Goal: Task Accomplishment & Management: Manage account settings

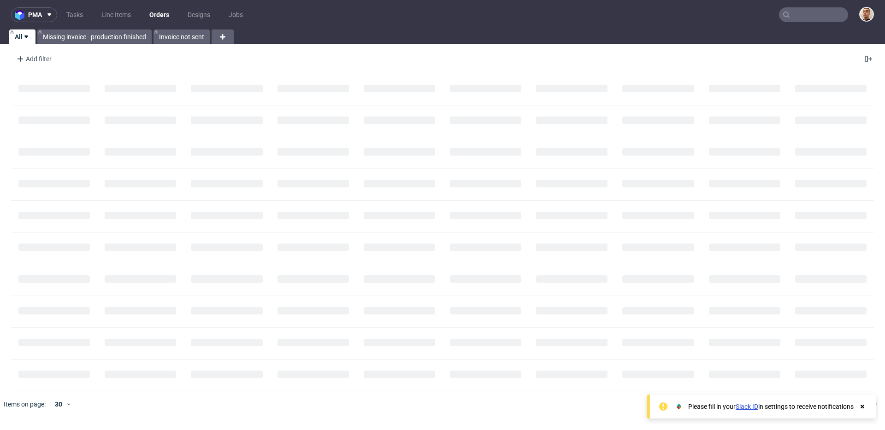
click at [813, 10] on input "text" at bounding box center [813, 14] width 69 height 15
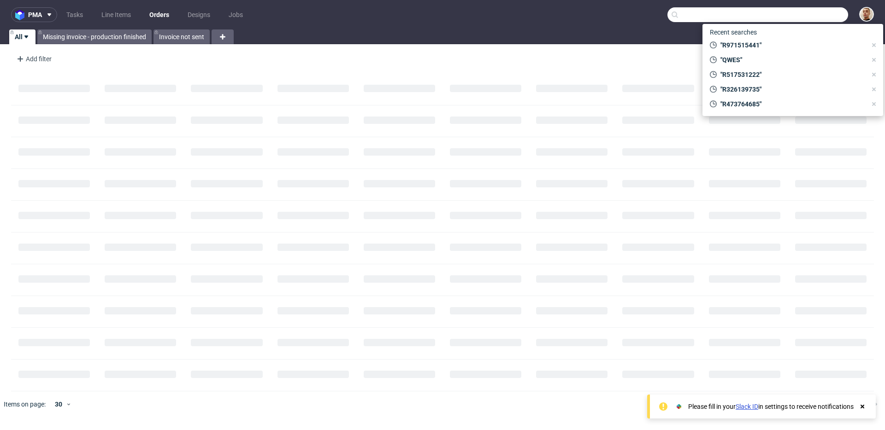
paste input "R064738752"
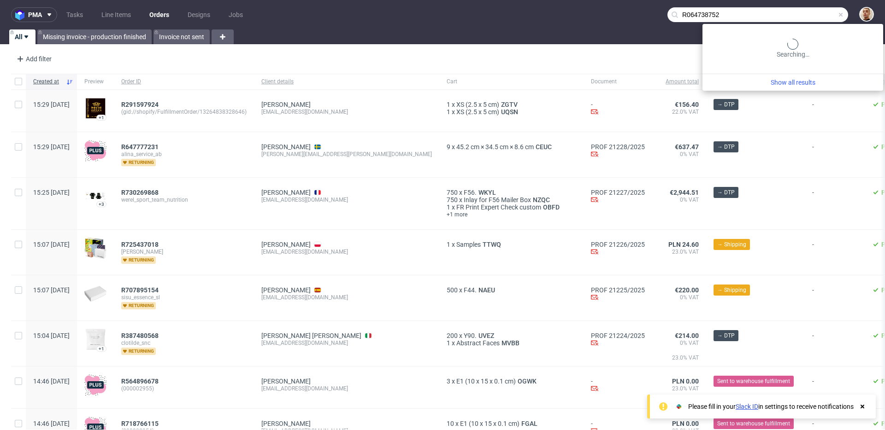
type input "R064738752"
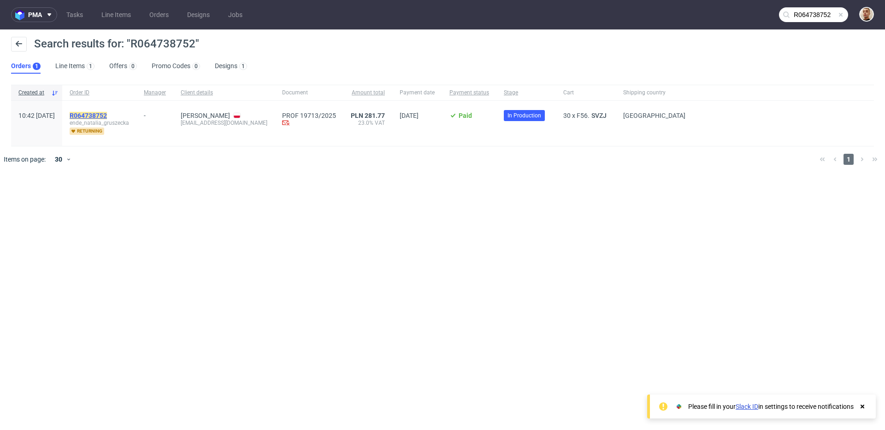
click at [107, 114] on mark "R064738752" at bounding box center [88, 115] width 37 height 7
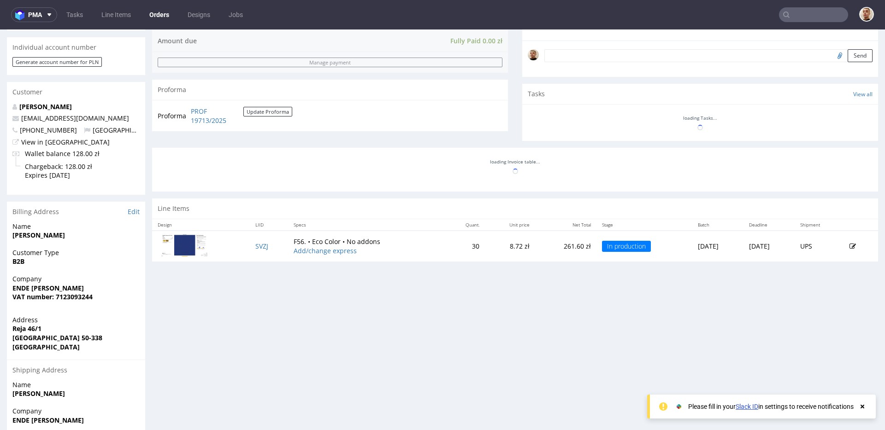
scroll to position [277, 0]
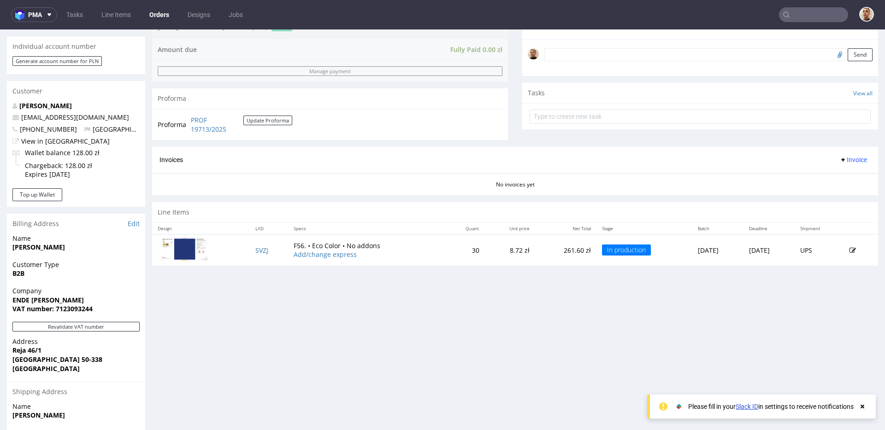
click at [74, 28] on nav "pma Tasks Line Items Orders Designs Jobs" at bounding box center [442, 14] width 885 height 29
click at [74, 0] on nav "pma Tasks Line Items Orders Designs Jobs" at bounding box center [442, 14] width 885 height 29
click at [74, 21] on link "Tasks" at bounding box center [75, 14] width 28 height 15
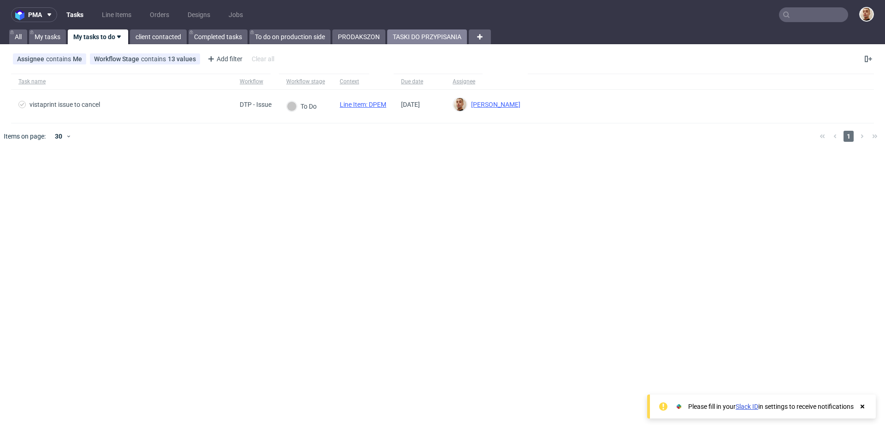
click at [414, 30] on link "TASKI DO PRZYPISANIA" at bounding box center [427, 36] width 80 height 15
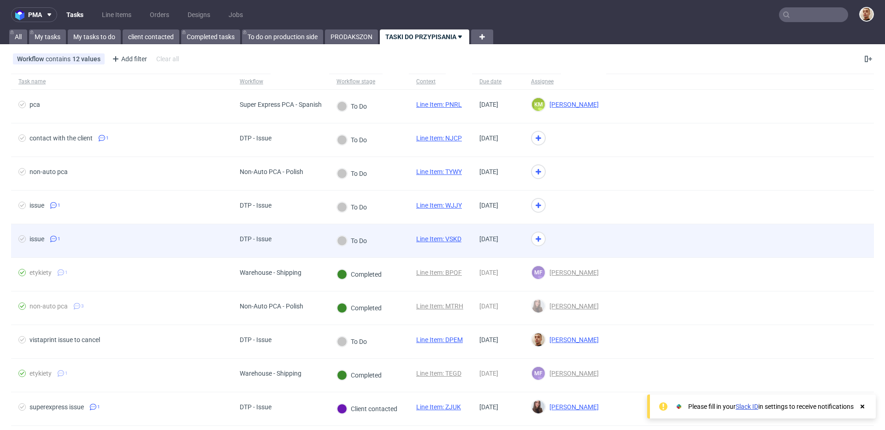
click at [299, 238] on div "DTP - Issue" at bounding box center [280, 241] width 97 height 34
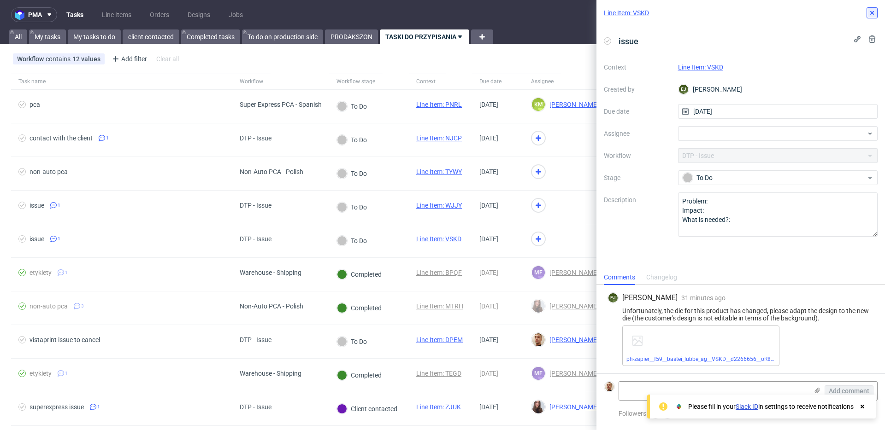
click at [873, 10] on icon at bounding box center [871, 12] width 7 height 7
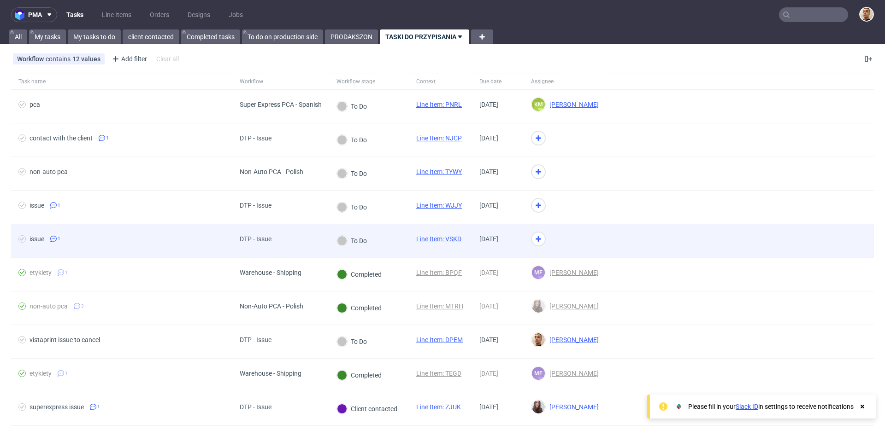
click at [588, 227] on div at bounding box center [564, 241] width 82 height 34
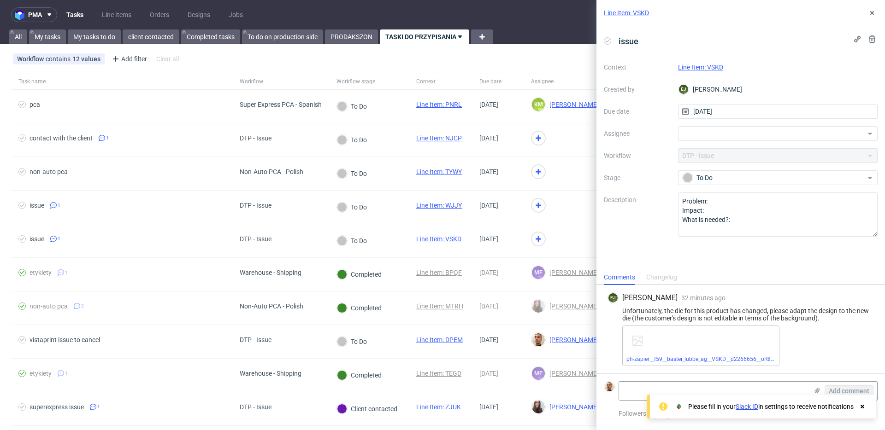
click at [683, 68] on link "Line Item: VSKD" at bounding box center [700, 67] width 45 height 7
click at [700, 131] on div at bounding box center [778, 133] width 200 height 15
type input "rach"
click at [701, 156] on span "Michał Rachański" at bounding box center [722, 153] width 49 height 9
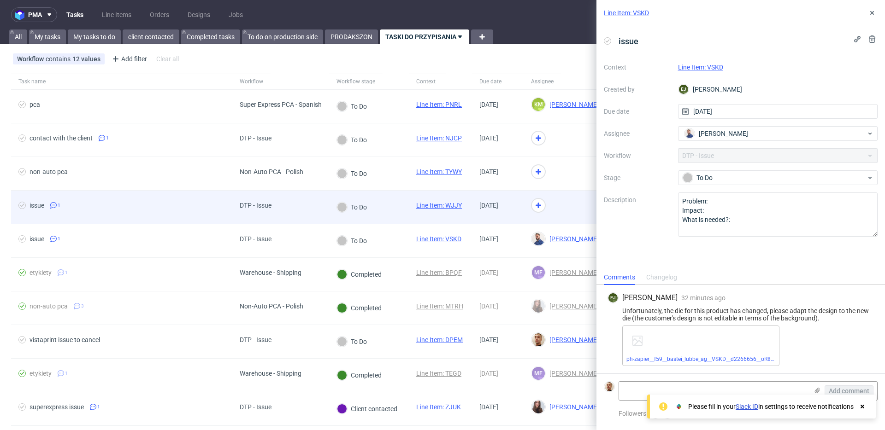
click at [552, 209] on div at bounding box center [542, 205] width 22 height 15
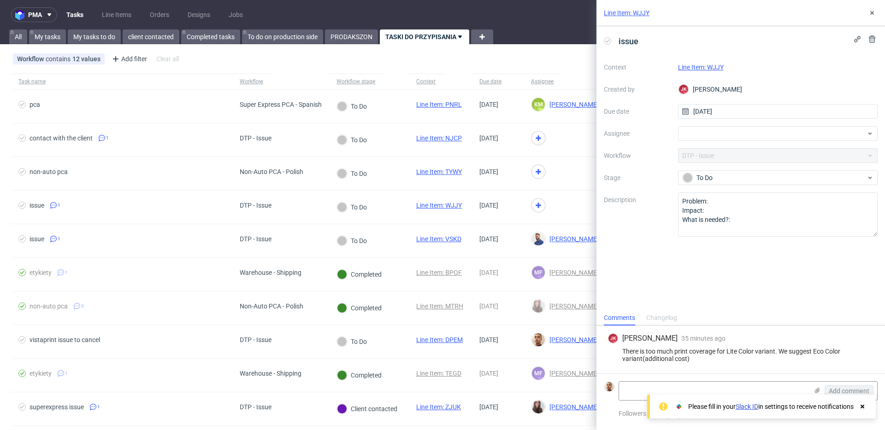
click at [692, 70] on link "Line Item: WJJY" at bounding box center [701, 67] width 46 height 7
click at [734, 131] on div at bounding box center [778, 133] width 200 height 15
type input "guil"
click at [726, 150] on span "Guillaume Leroux" at bounding box center [722, 153] width 49 height 9
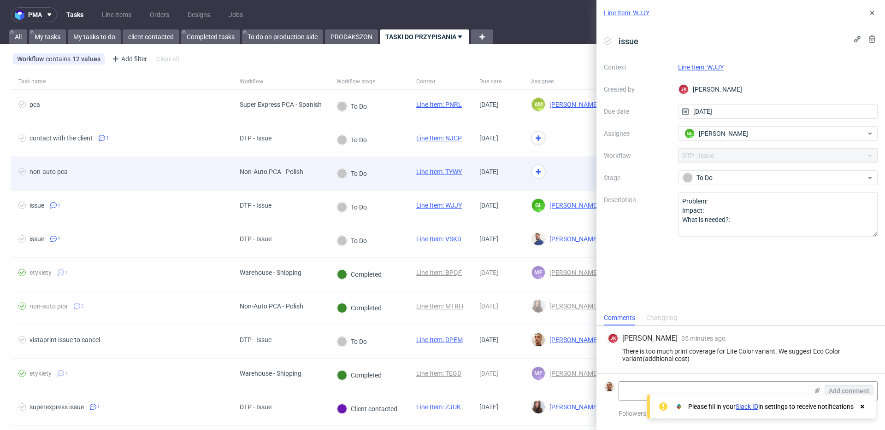
click at [579, 176] on div at bounding box center [564, 174] width 82 height 34
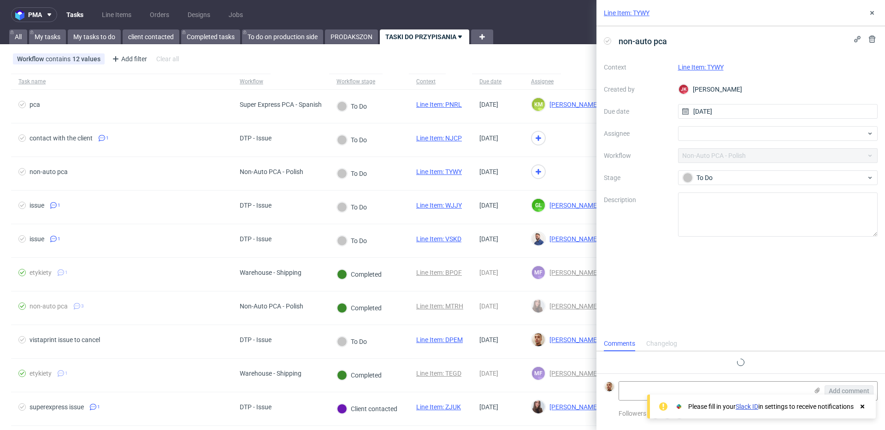
scroll to position [7, 0]
click at [698, 69] on link "Line Item: TYWY" at bounding box center [701, 67] width 46 height 7
click at [696, 128] on div at bounding box center [778, 133] width 200 height 15
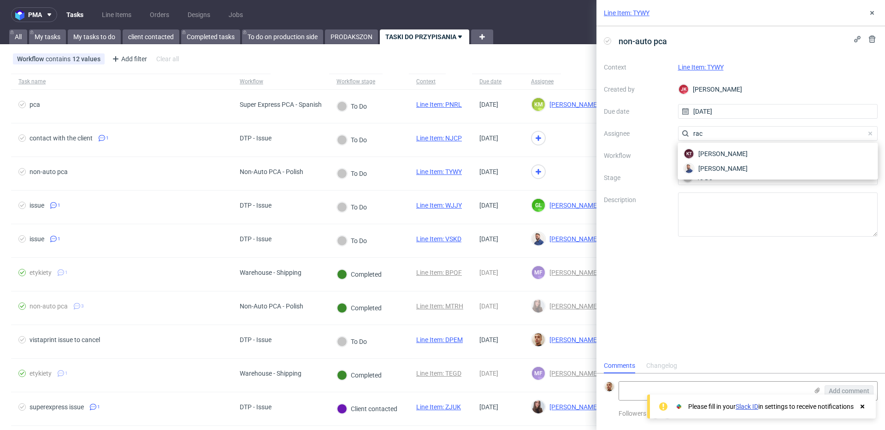
type input "rach"
click at [699, 129] on input "rach" at bounding box center [778, 133] width 200 height 15
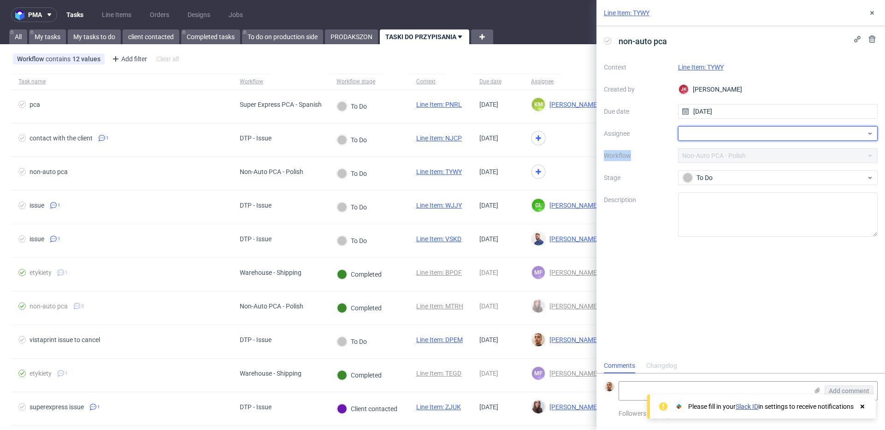
click at [699, 129] on div at bounding box center [778, 133] width 200 height 15
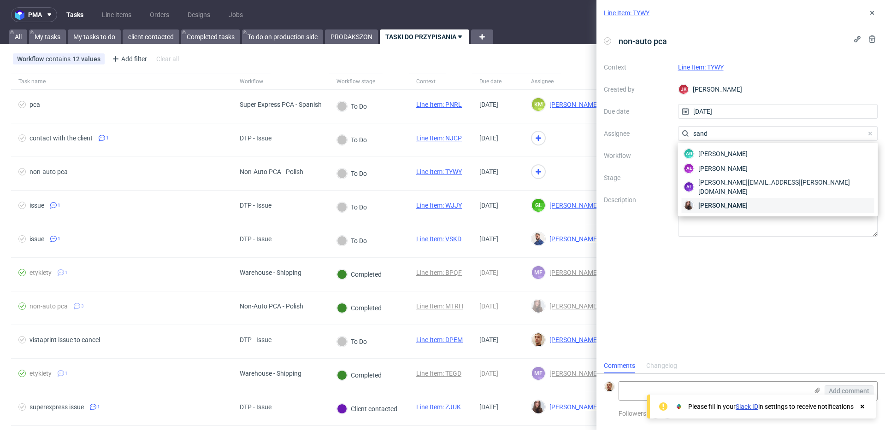
type input "sand"
click at [703, 201] on span "Sandra Beśka" at bounding box center [722, 205] width 49 height 9
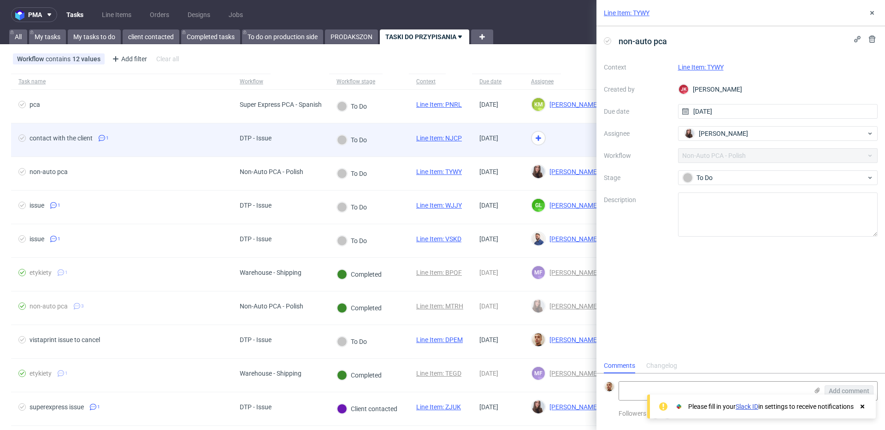
click at [574, 127] on div at bounding box center [564, 140] width 82 height 34
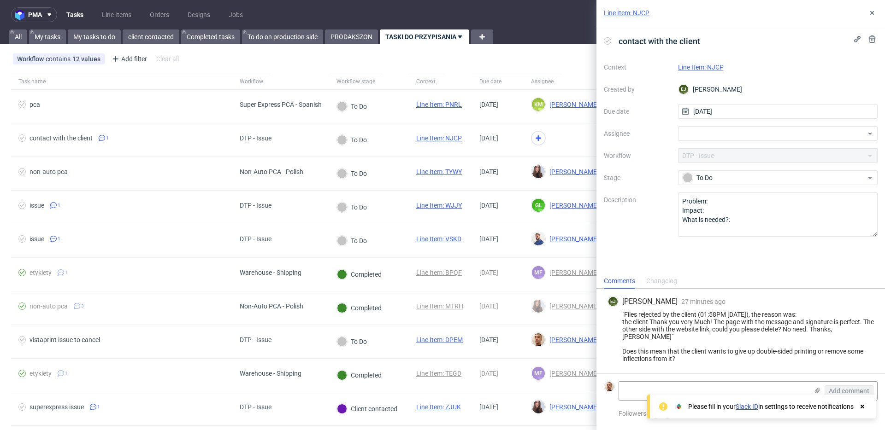
click at [687, 70] on link "Line Item: NJCP" at bounding box center [701, 67] width 46 height 7
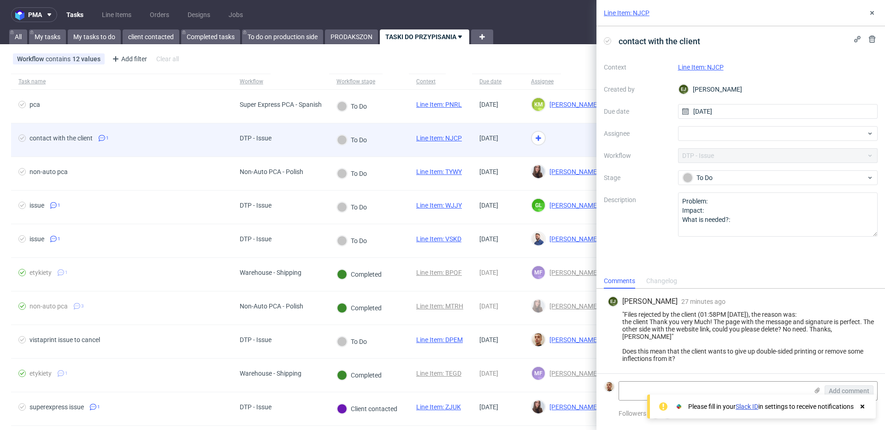
click at [254, 141] on div "DTP - Issue" at bounding box center [256, 138] width 32 height 7
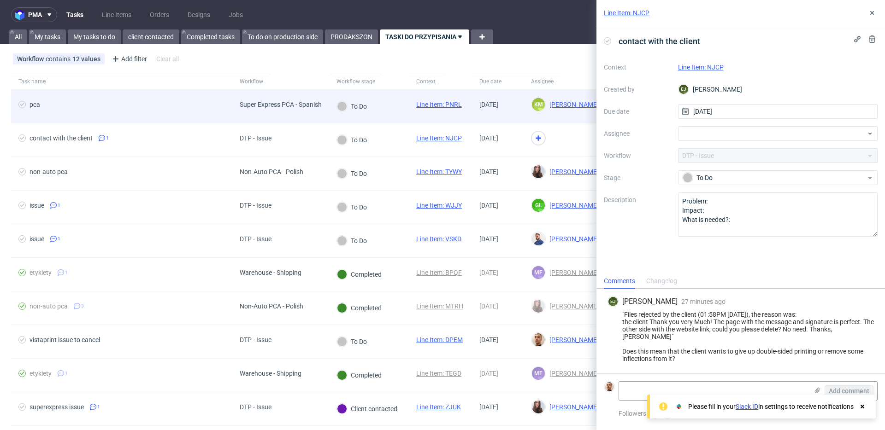
click at [254, 106] on div "Super Express PCA - Spanish" at bounding box center [281, 104] width 82 height 7
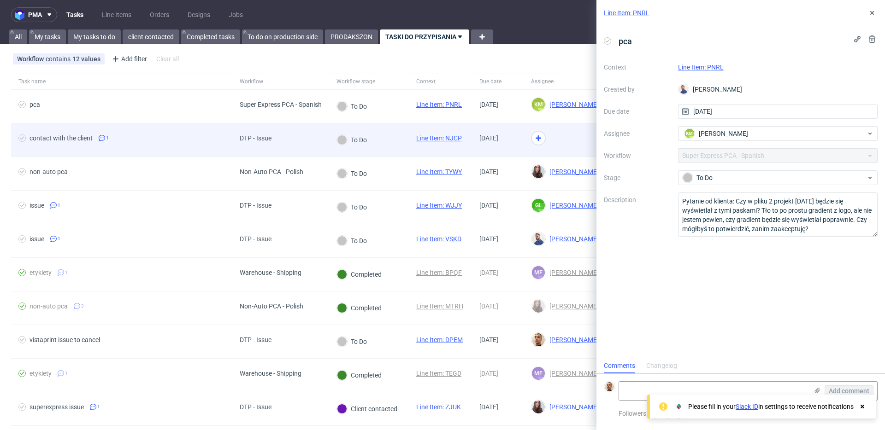
scroll to position [7, 0]
click at [258, 133] on div "DTP - Issue" at bounding box center [255, 139] width 47 height 33
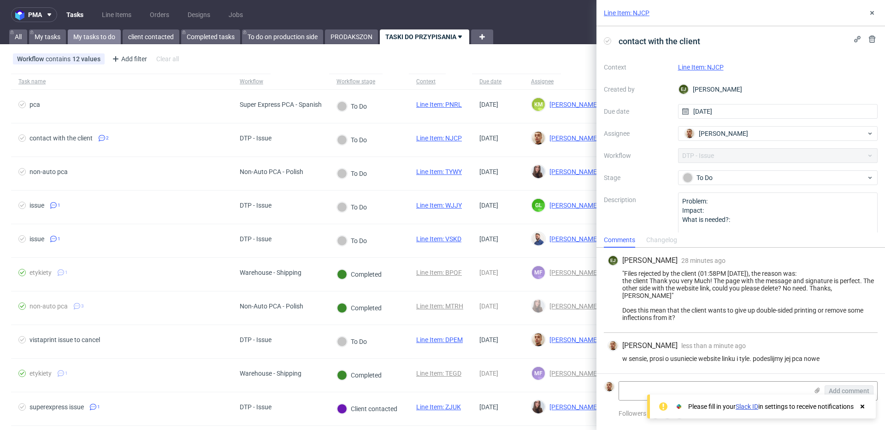
click at [106, 35] on link "My tasks to do" at bounding box center [94, 36] width 53 height 15
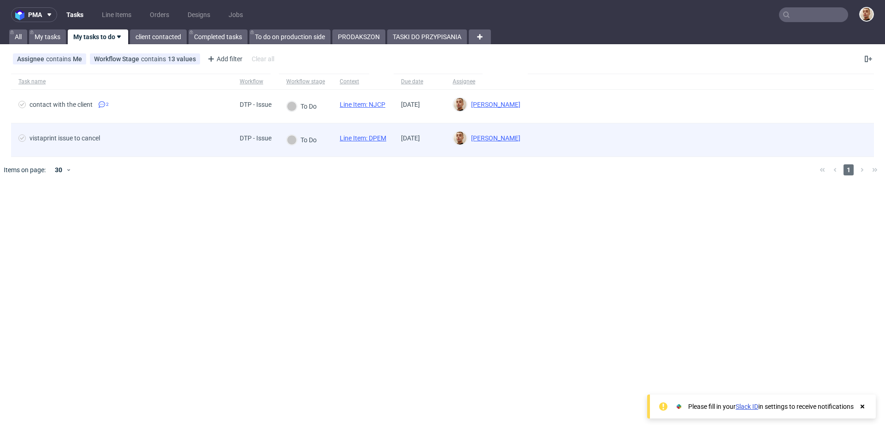
click at [177, 128] on div "vistaprint issue to cancel" at bounding box center [121, 139] width 221 height 33
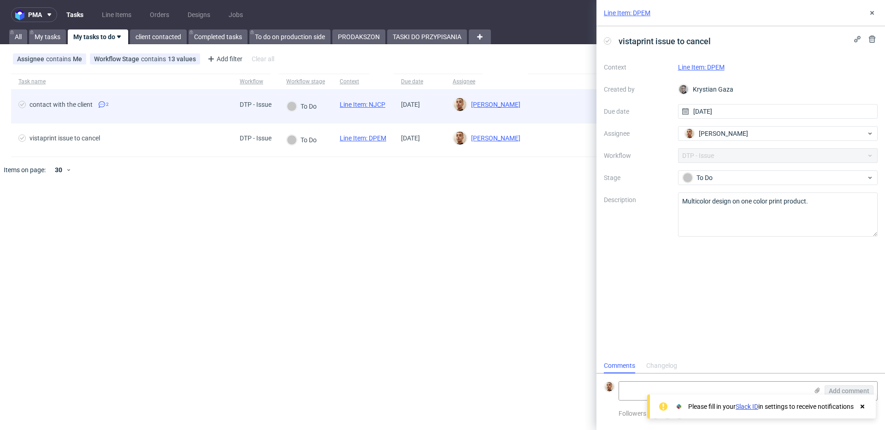
scroll to position [7, 0]
click at [174, 110] on span "contact with the client 2" at bounding box center [121, 106] width 206 height 11
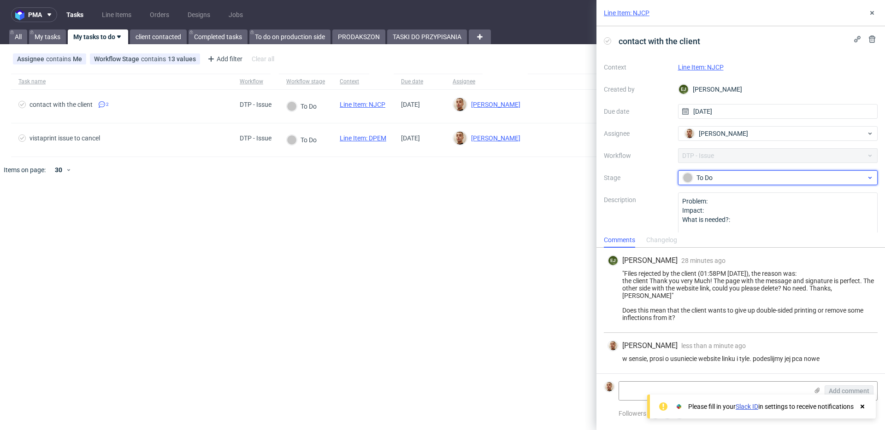
click at [708, 180] on div "To Do" at bounding box center [773, 178] width 183 height 10
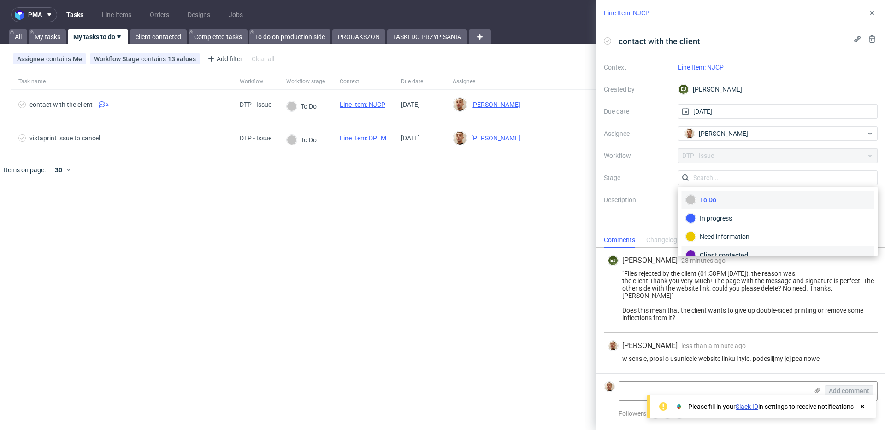
click at [712, 252] on div "Client contacted" at bounding box center [778, 255] width 184 height 10
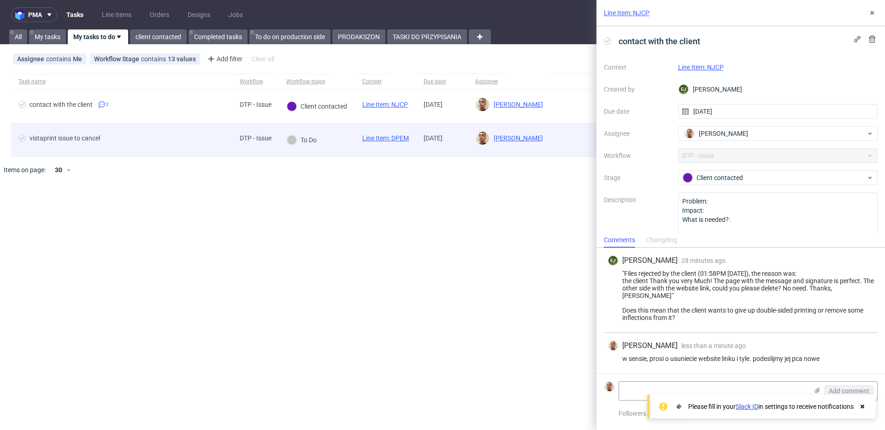
click at [221, 144] on span "vistaprint issue to cancel" at bounding box center [121, 140] width 206 height 11
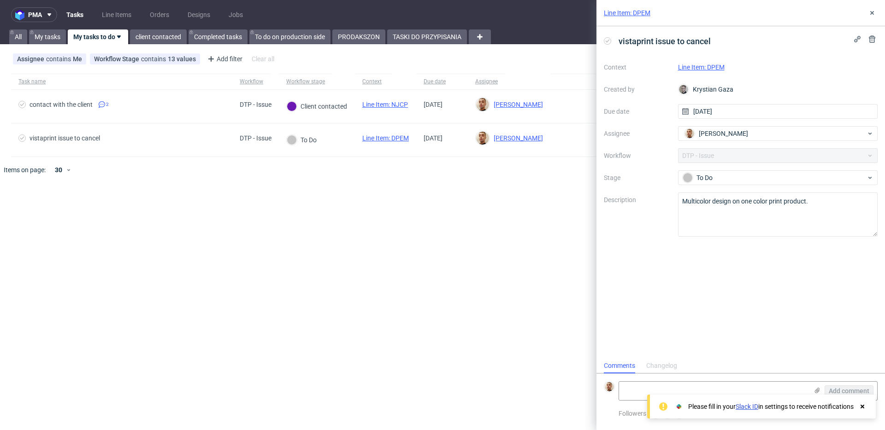
scroll to position [7, 0]
click at [717, 68] on link "Line Item: DPEM" at bounding box center [701, 67] width 47 height 7
click at [751, 205] on textarea "Multicolor design on one color print product." at bounding box center [778, 215] width 200 height 44
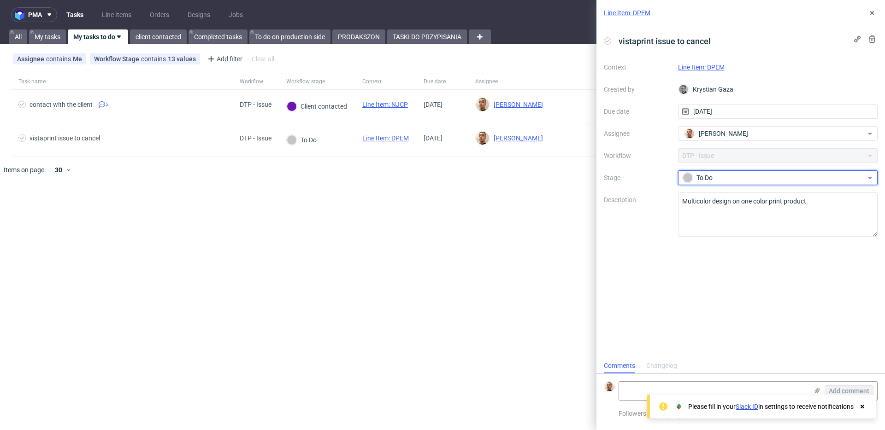
click at [720, 172] on div "To Do" at bounding box center [778, 177] width 200 height 15
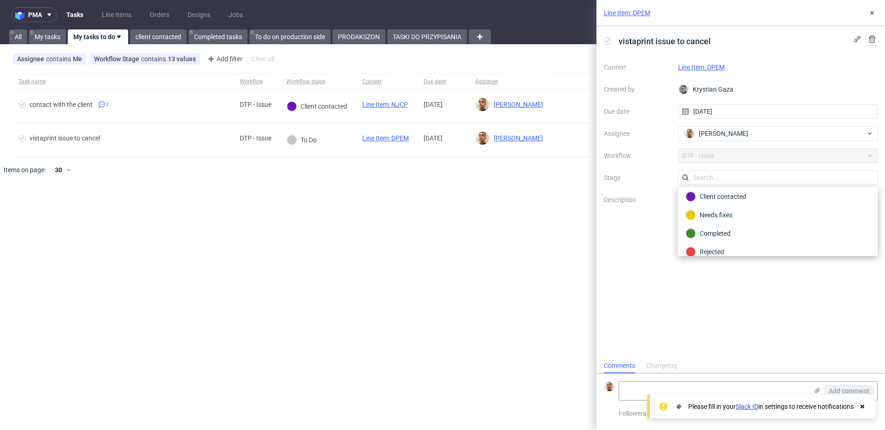
scroll to position [67, 0]
click at [729, 226] on div "Completed" at bounding box center [778, 225] width 184 height 10
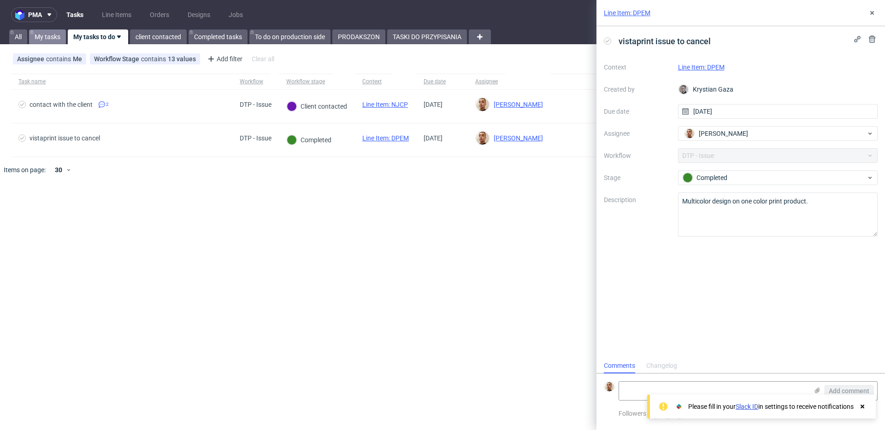
click at [49, 37] on link "My tasks" at bounding box center [47, 36] width 37 height 15
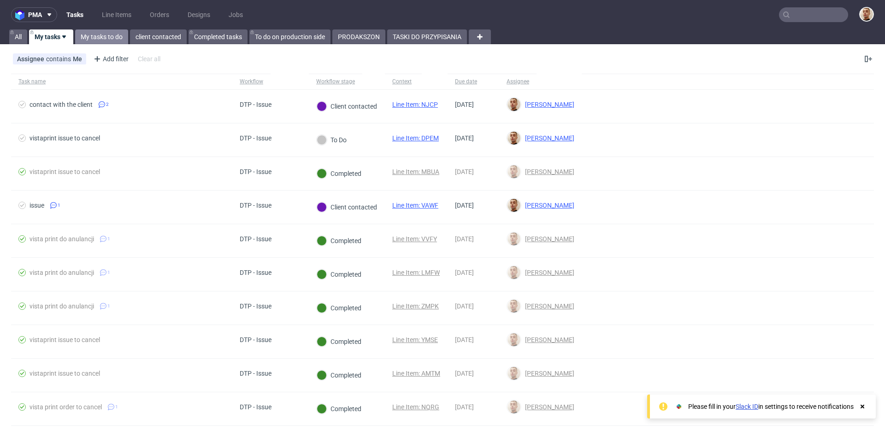
click at [85, 38] on link "My tasks to do" at bounding box center [101, 36] width 53 height 15
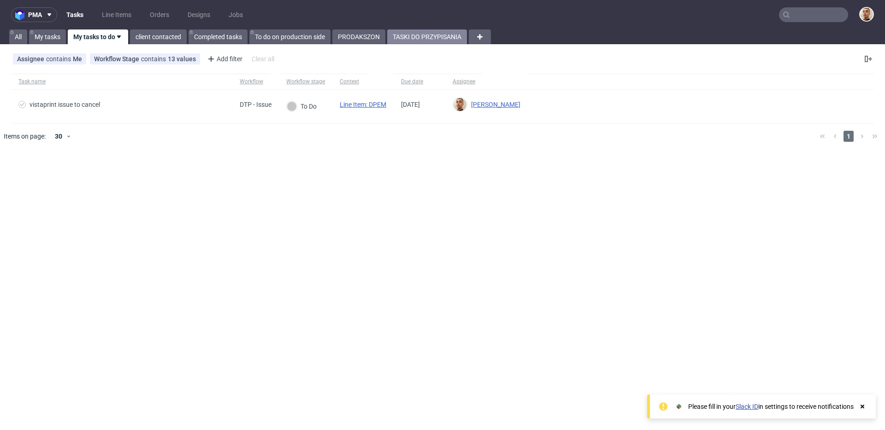
click at [441, 36] on link "TASKI DO PRZYPISANIA" at bounding box center [427, 36] width 80 height 15
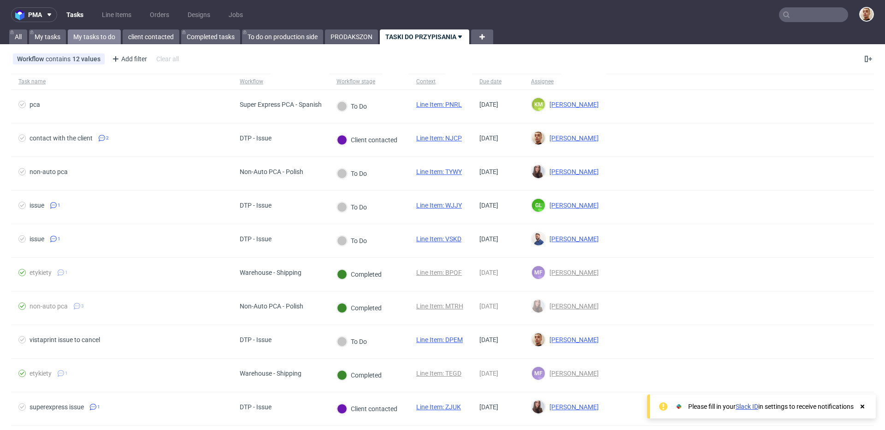
click at [88, 37] on link "My tasks to do" at bounding box center [94, 36] width 53 height 15
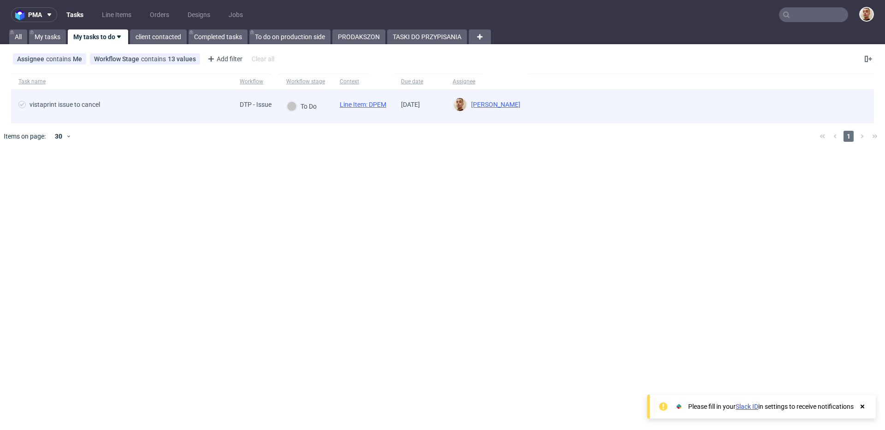
click at [124, 90] on div "vistaprint issue to cancel" at bounding box center [121, 106] width 221 height 33
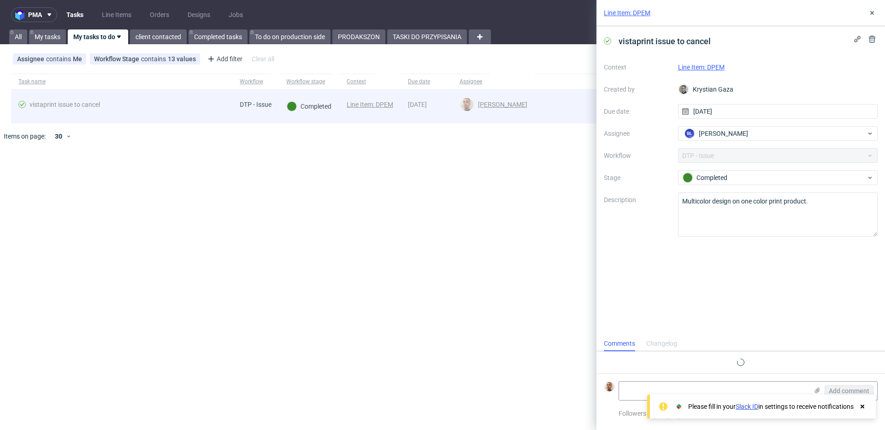
scroll to position [7, 0]
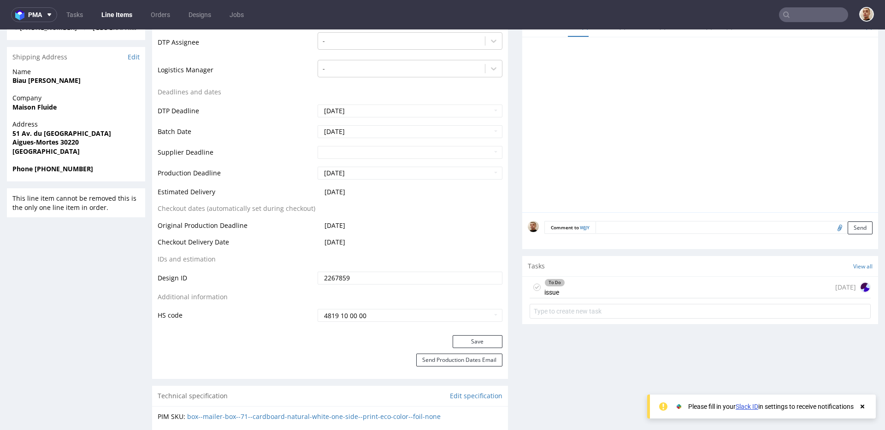
scroll to position [528, 0]
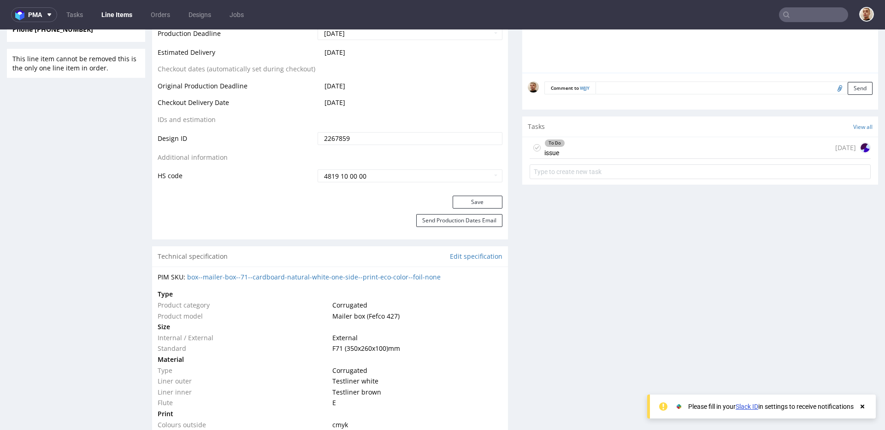
click at [606, 152] on div "To Do issue today" at bounding box center [699, 148] width 341 height 22
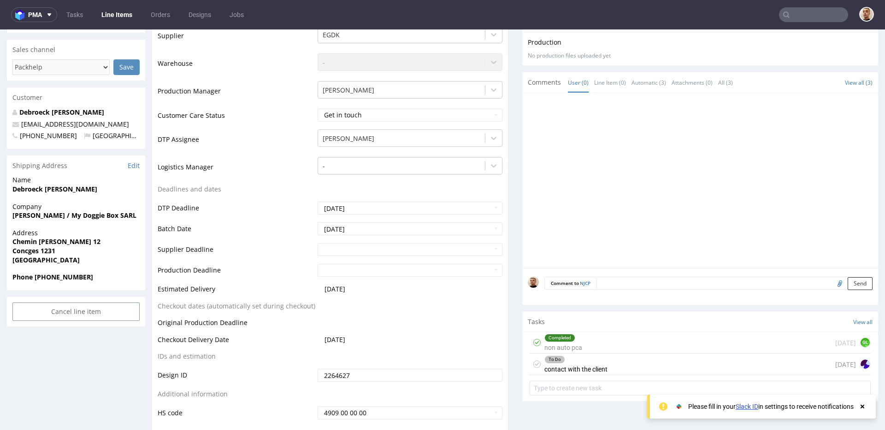
scroll to position [290, 0]
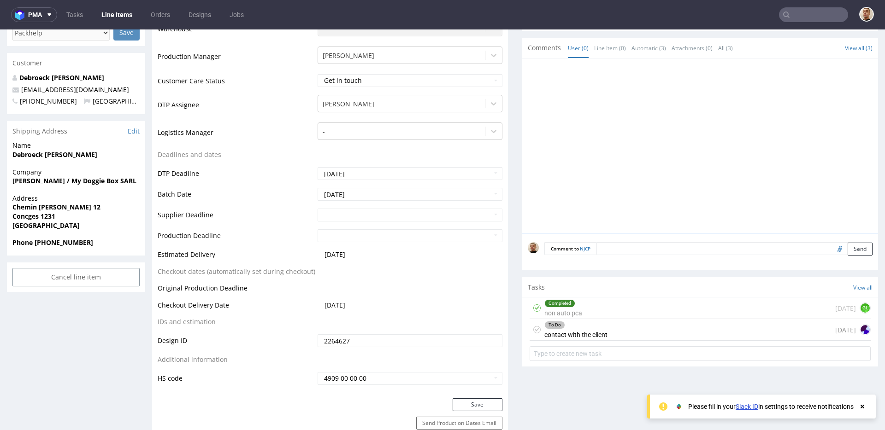
click at [587, 333] on div "To Do contact with the client" at bounding box center [575, 329] width 63 height 21
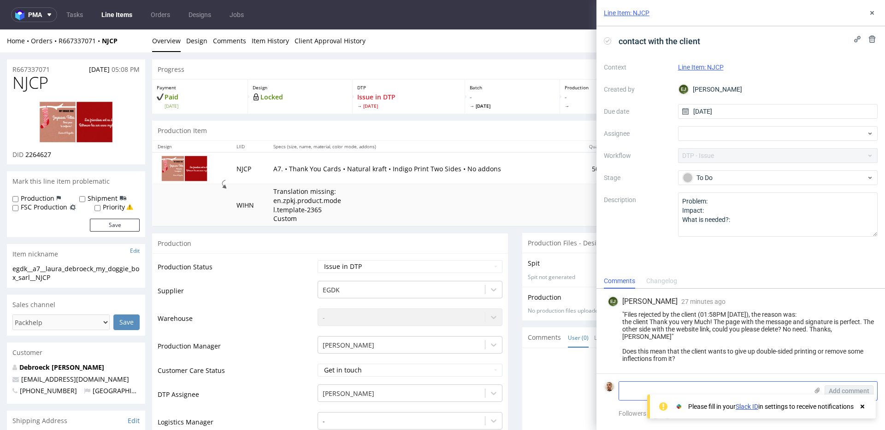
click at [689, 383] on textarea at bounding box center [713, 391] width 189 height 18
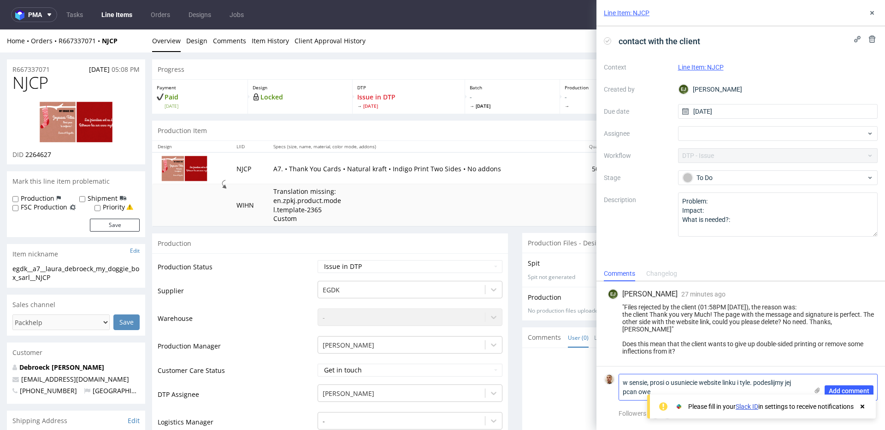
click at [634, 389] on textarea "w sensie, prosi o usuniecie website linku i tyle. podeslijmy jej pcan owe" at bounding box center [713, 388] width 189 height 26
type textarea "w sensie, prosi o usuniecie website linku i tyle. podeslijmy jej pca nowe"
click at [830, 389] on span "Add comment" at bounding box center [848, 391] width 41 height 6
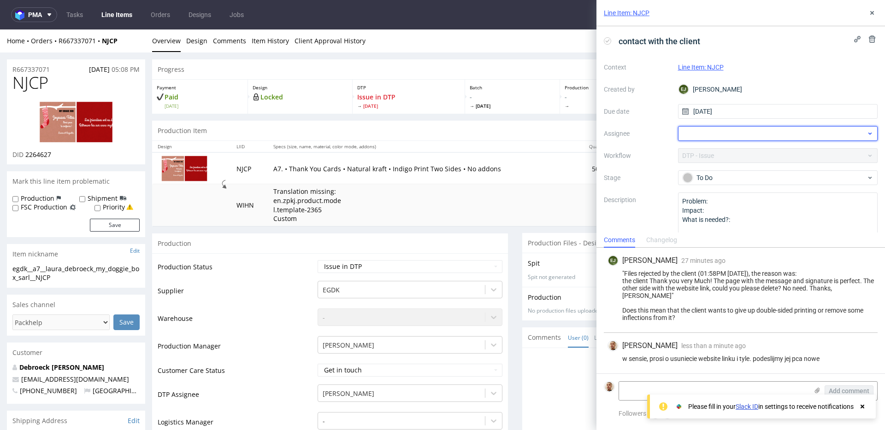
click at [710, 140] on div at bounding box center [778, 133] width 200 height 15
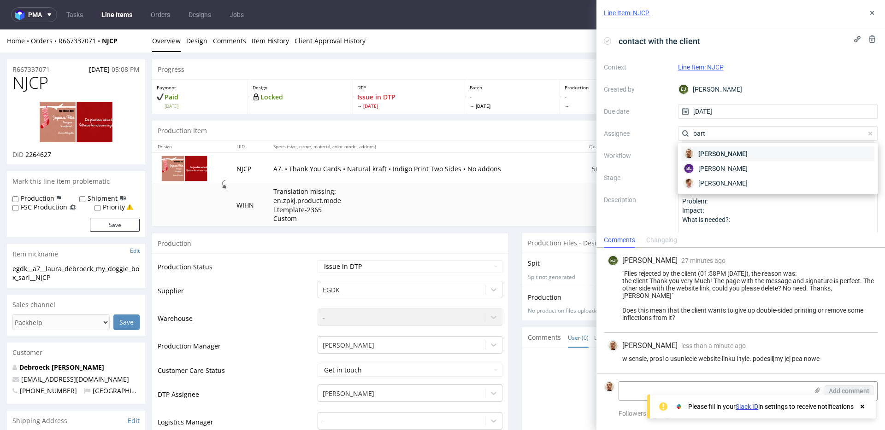
type input "bart"
click at [712, 156] on span "Bartłomiej Leśniczuk" at bounding box center [722, 153] width 49 height 9
click at [410, 268] on select "Waiting for Artwork Waiting for Diecut Waiting for Mockup Waiting for DTP Waiti…" at bounding box center [409, 266] width 185 height 13
select select "back_for_dtp"
click at [317, 260] on select "Waiting for Artwork Waiting for Diecut Waiting for Mockup Waiting for DTP Waiti…" at bounding box center [409, 266] width 185 height 13
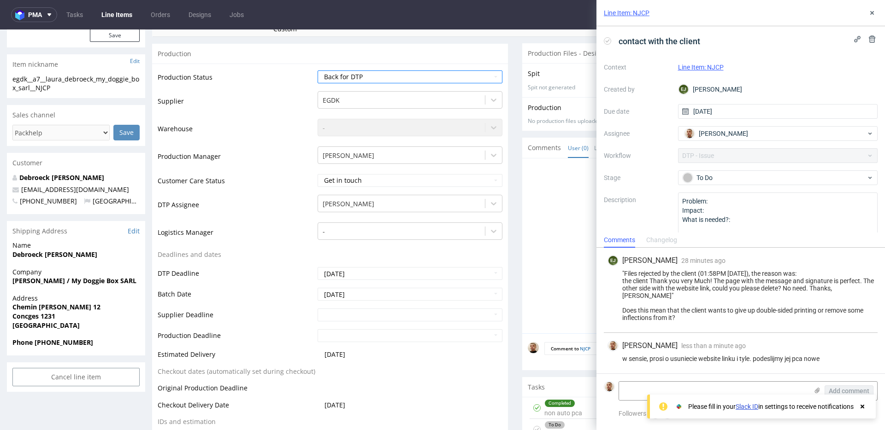
scroll to position [539, 0]
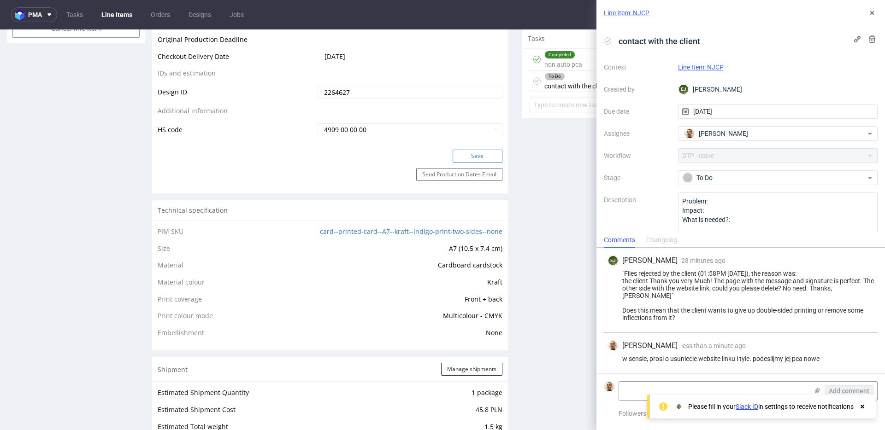
click at [481, 156] on button "Save" at bounding box center [477, 156] width 50 height 13
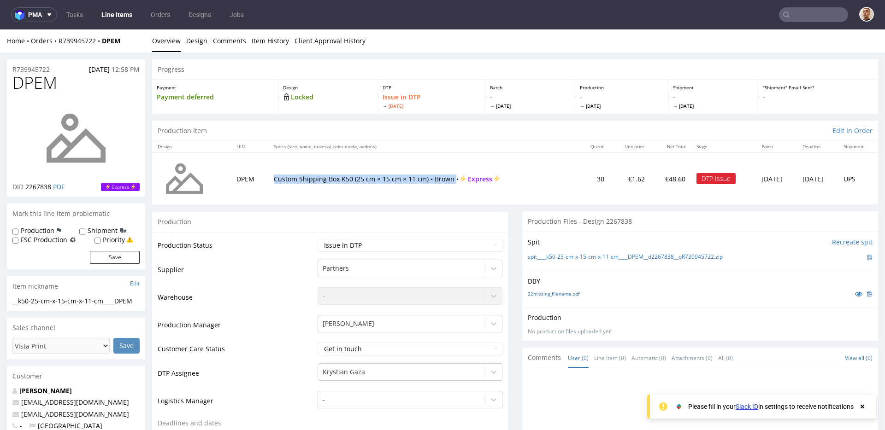
drag, startPoint x: 267, startPoint y: 176, endPoint x: 445, endPoint y: 179, distance: 177.9
click at [445, 179] on p "Custom Shipping Box K50 (25 cm × 15 cm × 11 cm) • Brown • Express" at bounding box center [423, 179] width 298 height 9
copy p "Custom Shipping Box K50 (25 cm × 15 cm × 11 cm) • Brown"
drag, startPoint x: 54, startPoint y: 68, endPoint x: 8, endPoint y: 69, distance: 46.1
click at [8, 69] on div "R739945722 [DATE] 12:58 PM" at bounding box center [76, 66] width 138 height 15
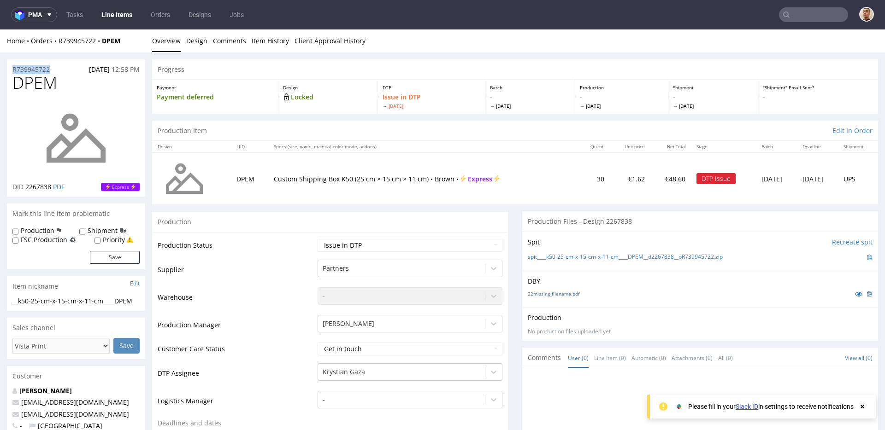
copy p "R739945722"
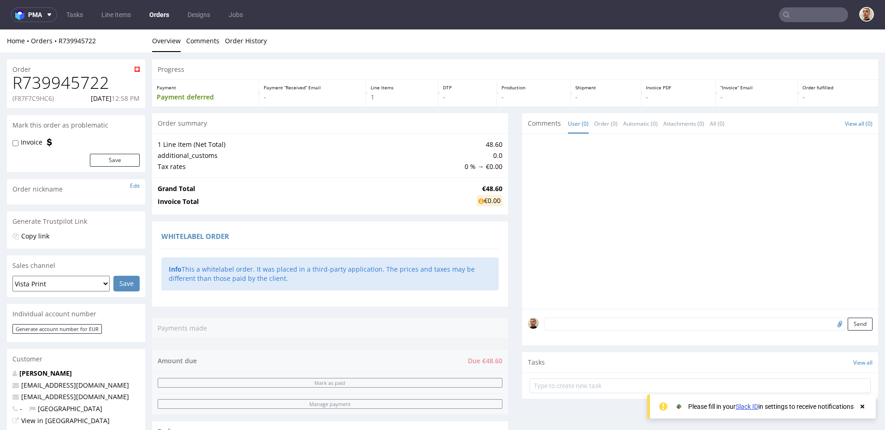
click at [45, 96] on p "(F87F7C9HC6)" at bounding box center [32, 98] width 41 height 9
copy p "F87F7C9HC6"
click at [91, 100] on p "[DATE] 12:58 PM" at bounding box center [115, 98] width 49 height 9
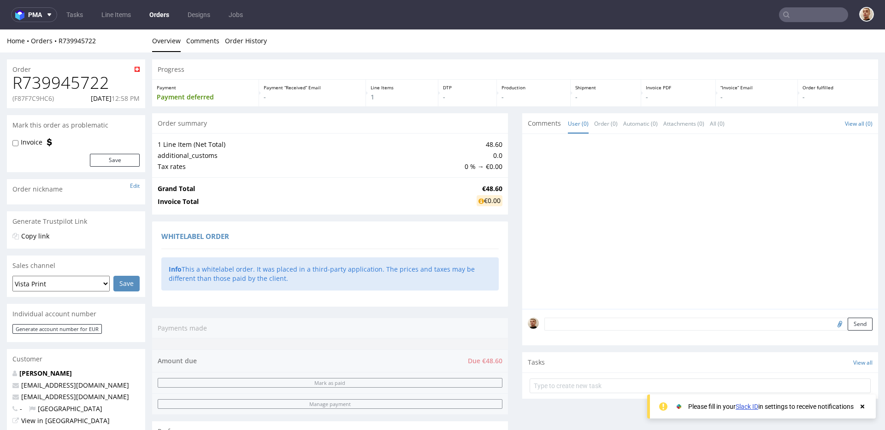
copy p "[DATE]"
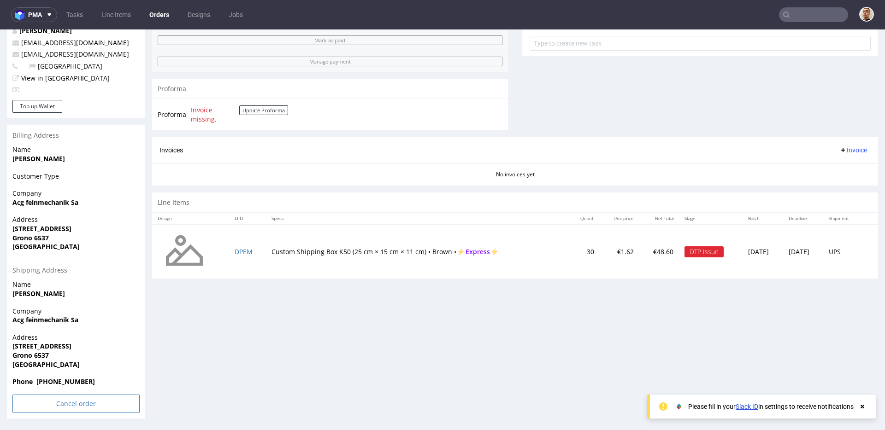
click at [91, 400] on input "Cancel order" at bounding box center [75, 404] width 127 height 18
click at [67, 379] on link "Yes" at bounding box center [62, 379] width 26 height 14
